Goal: Information Seeking & Learning: Understand process/instructions

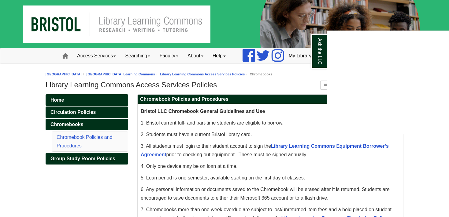
click at [84, 57] on div "Ask the LLC" at bounding box center [224, 108] width 449 height 217
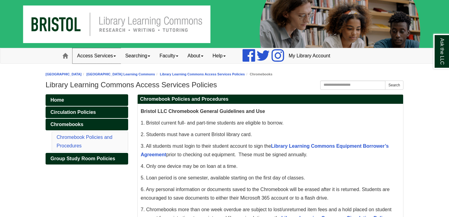
click at [97, 56] on link "Access Services" at bounding box center [96, 55] width 48 height 15
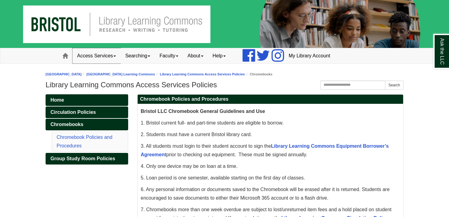
click at [107, 58] on link "Access Services" at bounding box center [96, 55] width 48 height 15
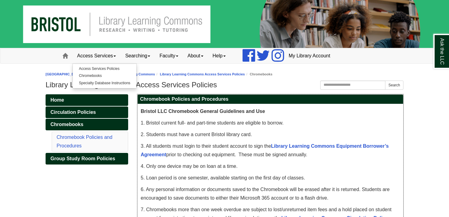
click at [195, 135] on span "2. Students must have a current Bristol library card." at bounding box center [196, 134] width 111 height 5
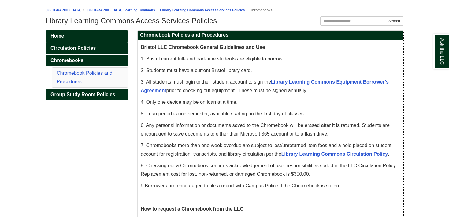
scroll to position [65, 0]
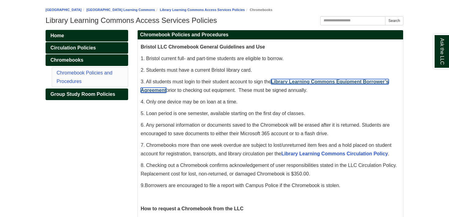
click at [296, 84] on link "Library Learning Commons Equipment Borrower’s Agreement" at bounding box center [265, 86] width 248 height 14
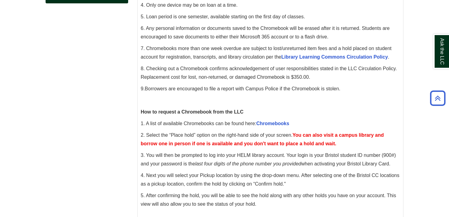
scroll to position [0, 0]
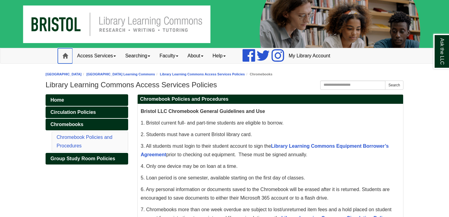
click at [69, 56] on link "Home" at bounding box center [65, 55] width 15 height 15
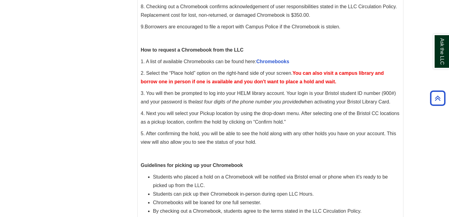
scroll to position [226, 0]
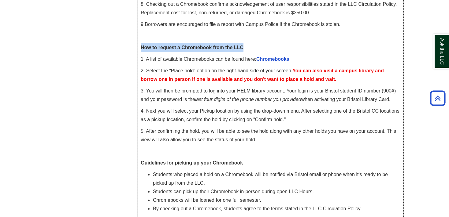
drag, startPoint x: 141, startPoint y: 47, endPoint x: 250, endPoint y: 47, distance: 108.9
click at [250, 47] on p "How to request a Chromebook from the LLC" at bounding box center [270, 47] width 259 height 9
click at [264, 47] on p "How to request a Chromebook from the LLC" at bounding box center [270, 47] width 259 height 9
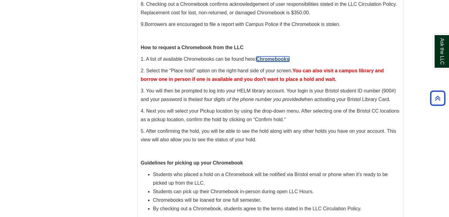
click at [267, 59] on link "Chromebooks" at bounding box center [272, 59] width 33 height 5
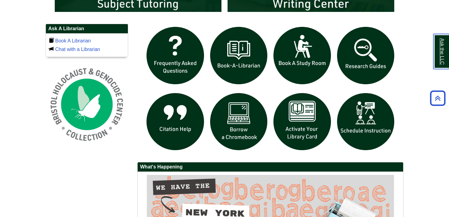
scroll to position [420, 0]
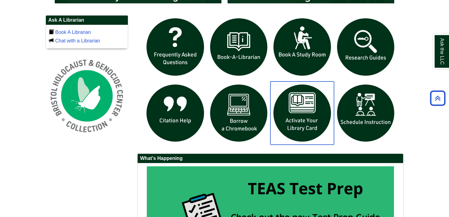
click at [304, 124] on img "slideshow" at bounding box center [302, 114] width 64 height 64
